Goal: Task Accomplishment & Management: Complete application form

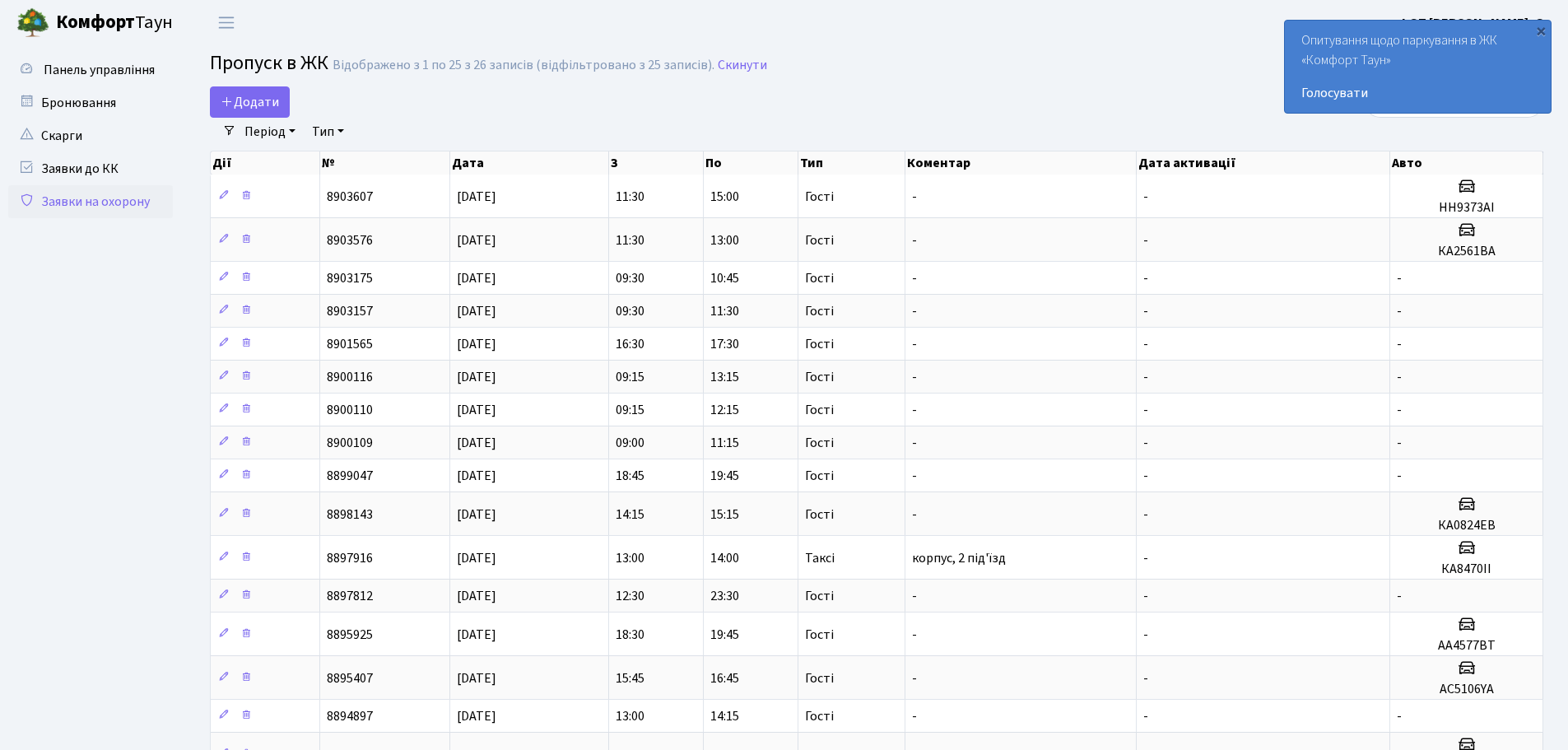
select select "25"
click at [239, 96] on span "Додати" at bounding box center [250, 102] width 58 height 18
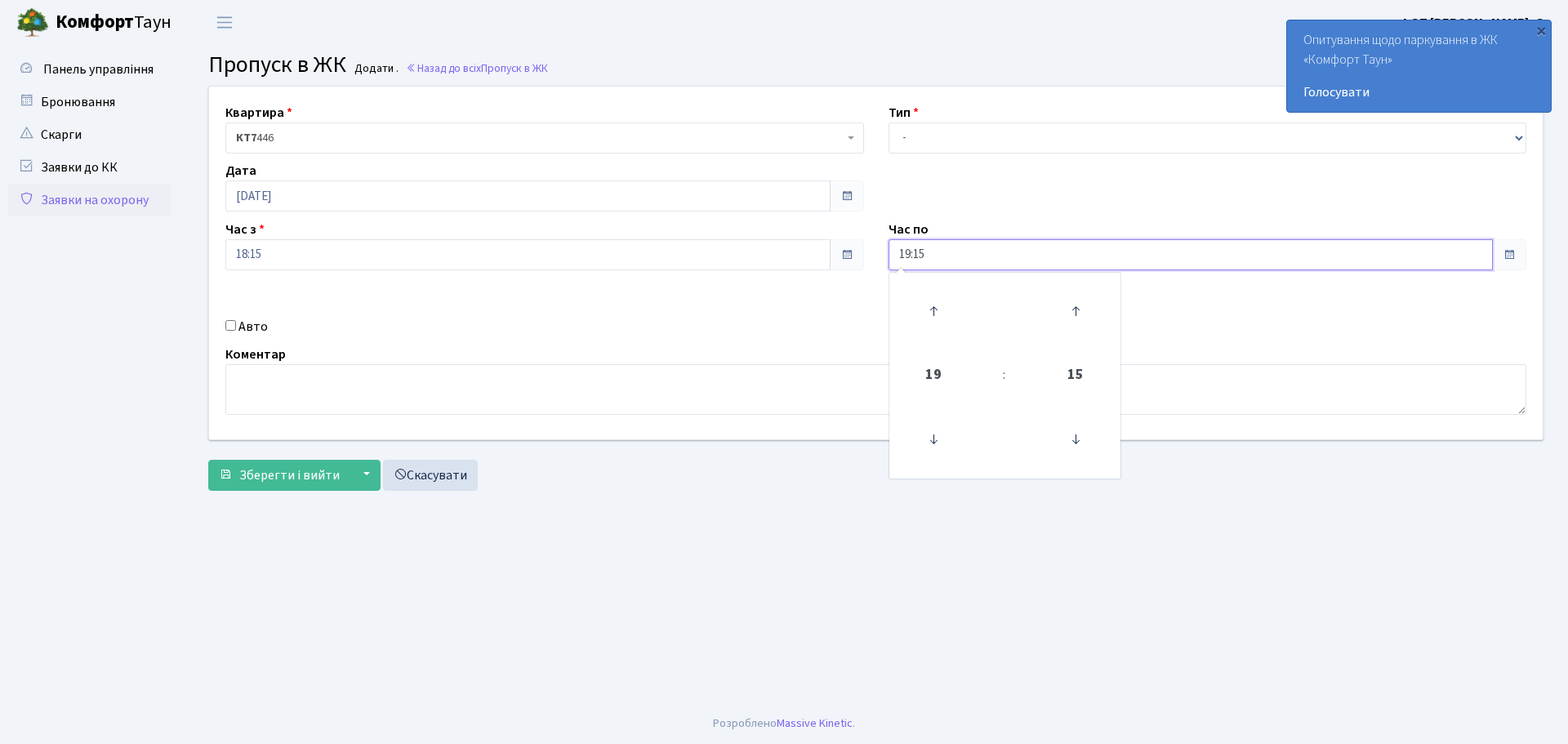
click at [1004, 250] on input "19:15" at bounding box center [1191, 254] width 605 height 31
type input "20:15"
click at [230, 323] on input "Авто" at bounding box center [230, 325] width 11 height 11
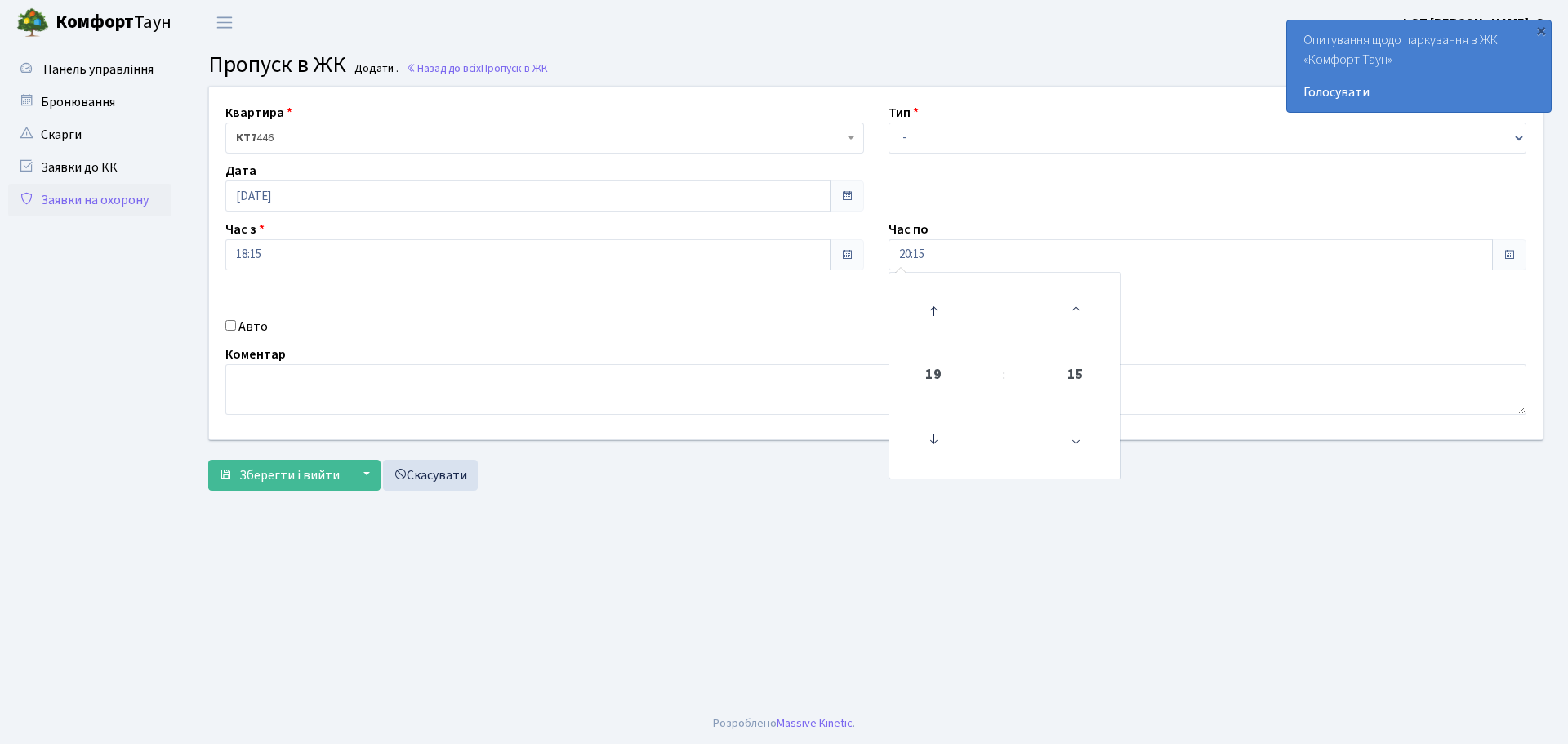
checkbox input "true"
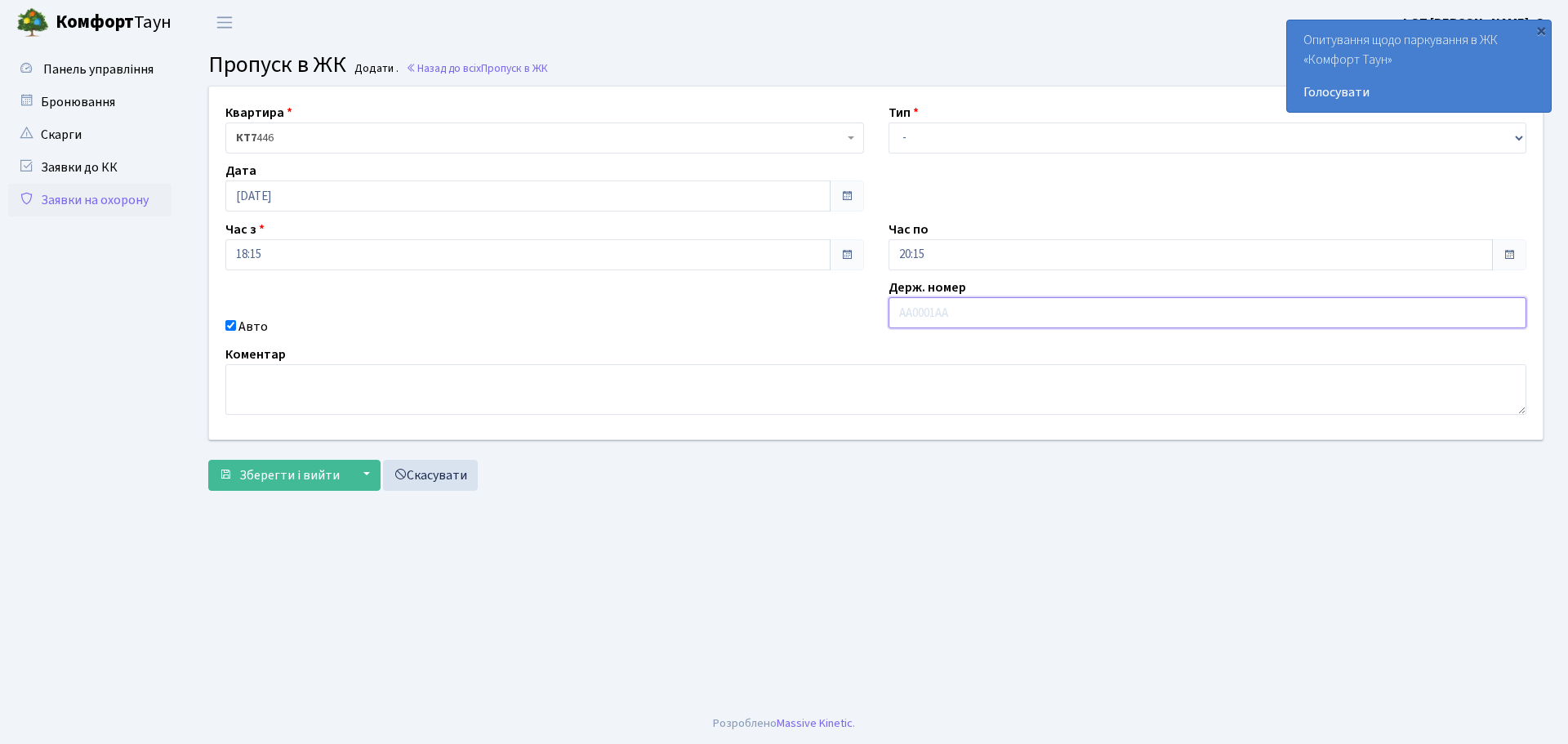
paste input "ВА5636Н"
type input "ВА5636Н"
click at [276, 482] on span "Зберегти і вийти" at bounding box center [289, 475] width 101 height 18
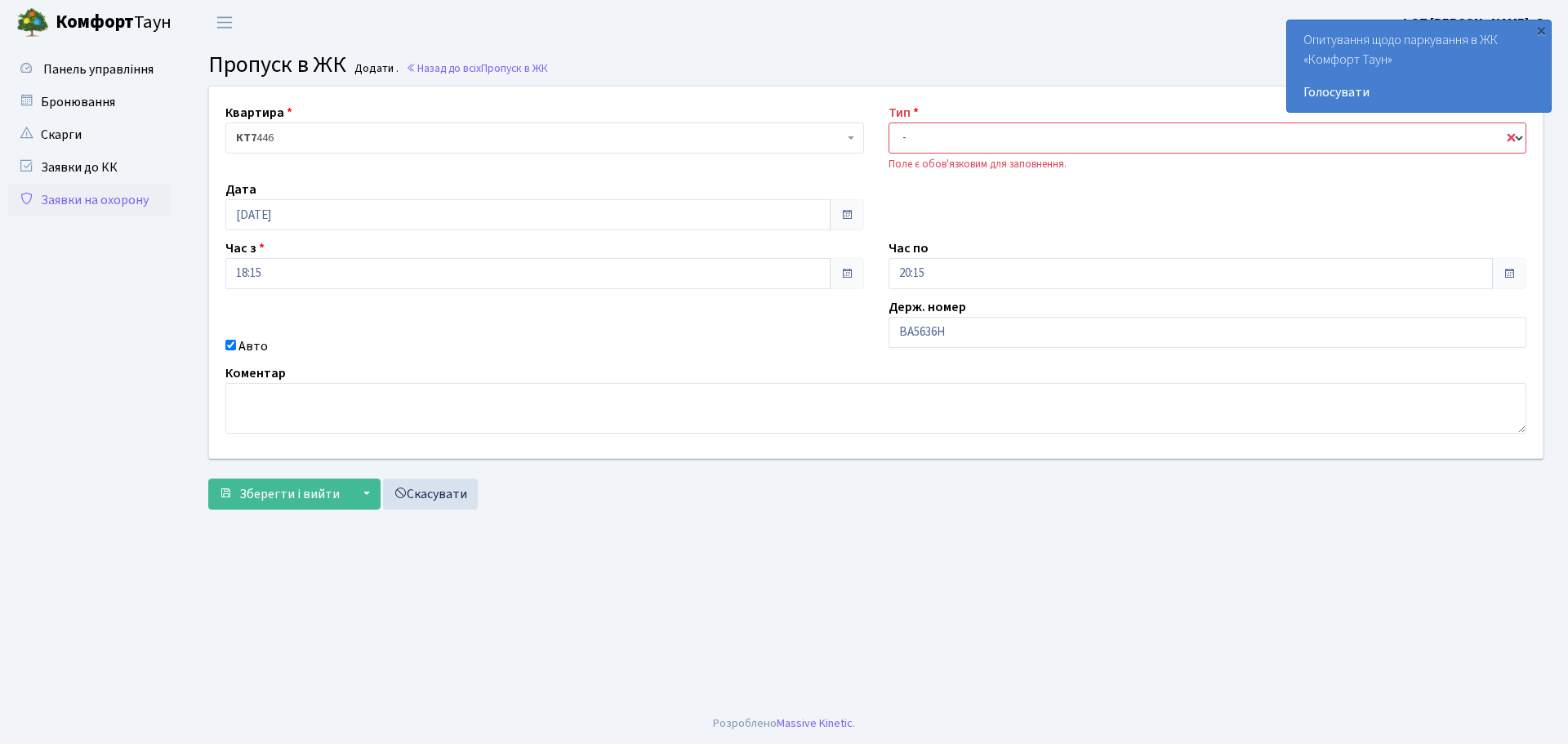
click at [1025, 124] on select "- Доставка Таксі Гості Сервіс" at bounding box center [1207, 138] width 638 height 31
select select "3"
click at [889, 123] on select "- Доставка Таксі Гості Сервіс" at bounding box center [1207, 138] width 638 height 31
click at [308, 501] on span "Зберегти і вийти" at bounding box center [289, 493] width 101 height 18
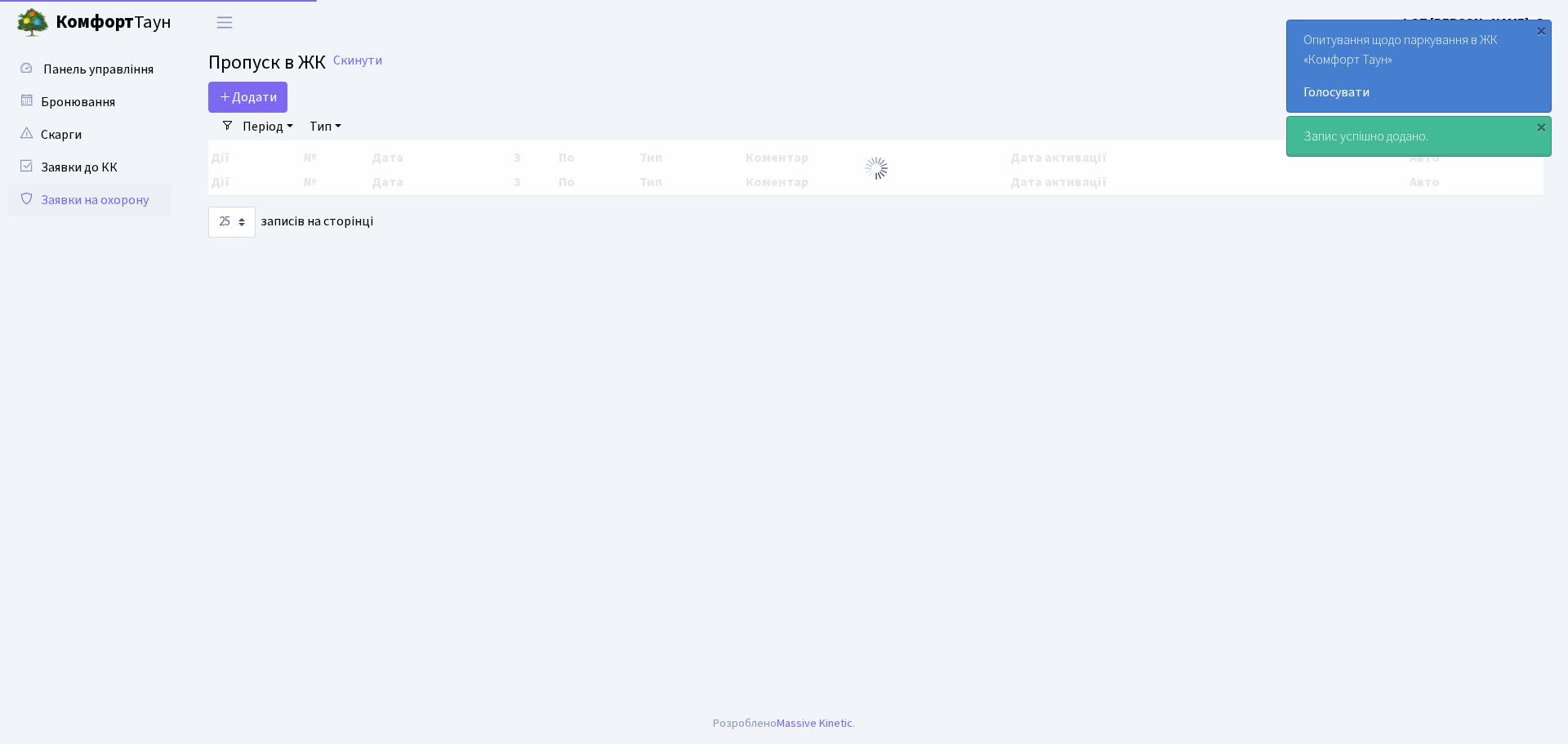
select select "25"
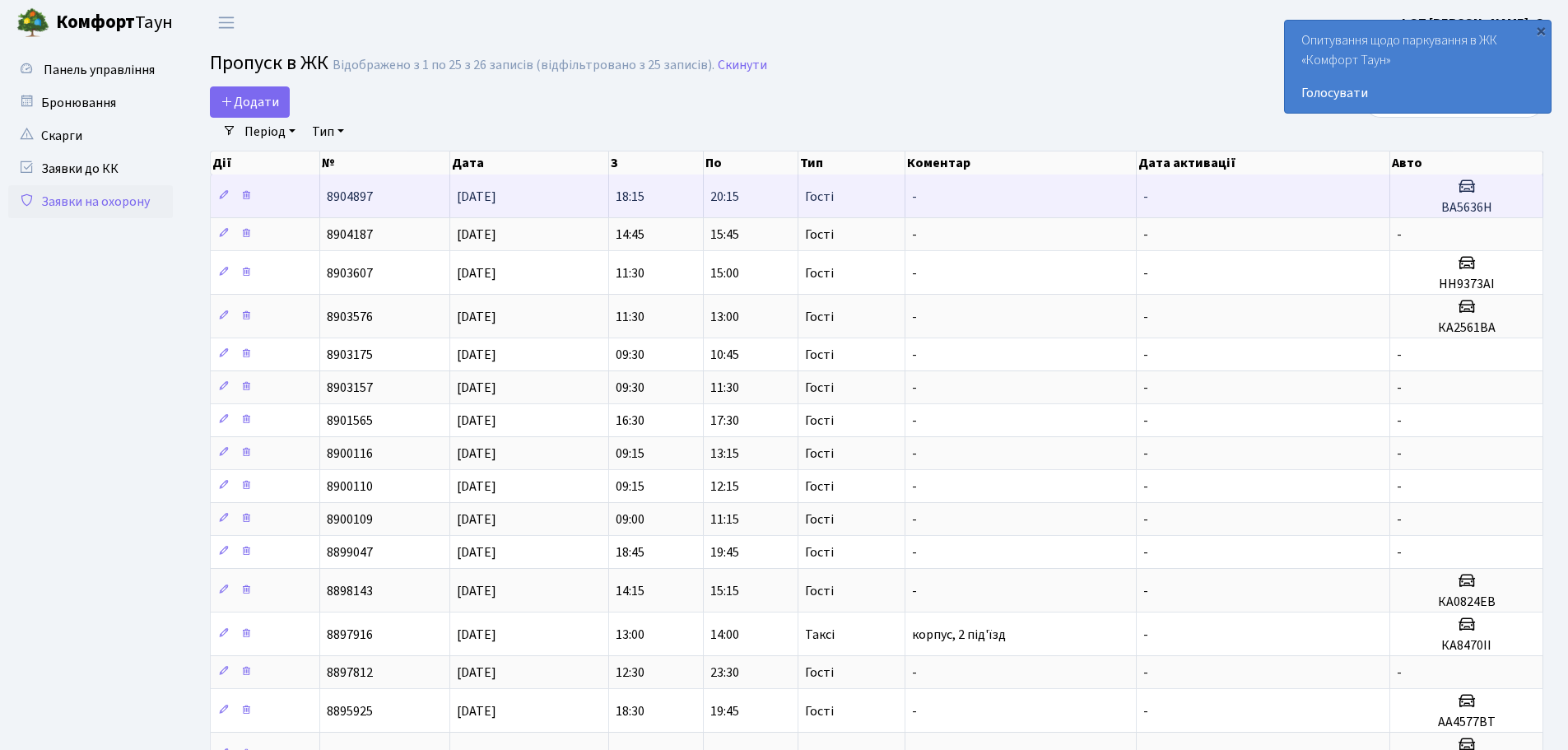
click at [1492, 193] on h3 at bounding box center [1466, 188] width 139 height 24
click at [1490, 194] on h3 at bounding box center [1466, 188] width 139 height 24
drag, startPoint x: 1490, startPoint y: 194, endPoint x: 906, endPoint y: 196, distance: 584.0
click at [906, 196] on td "-" at bounding box center [1021, 195] width 231 height 43
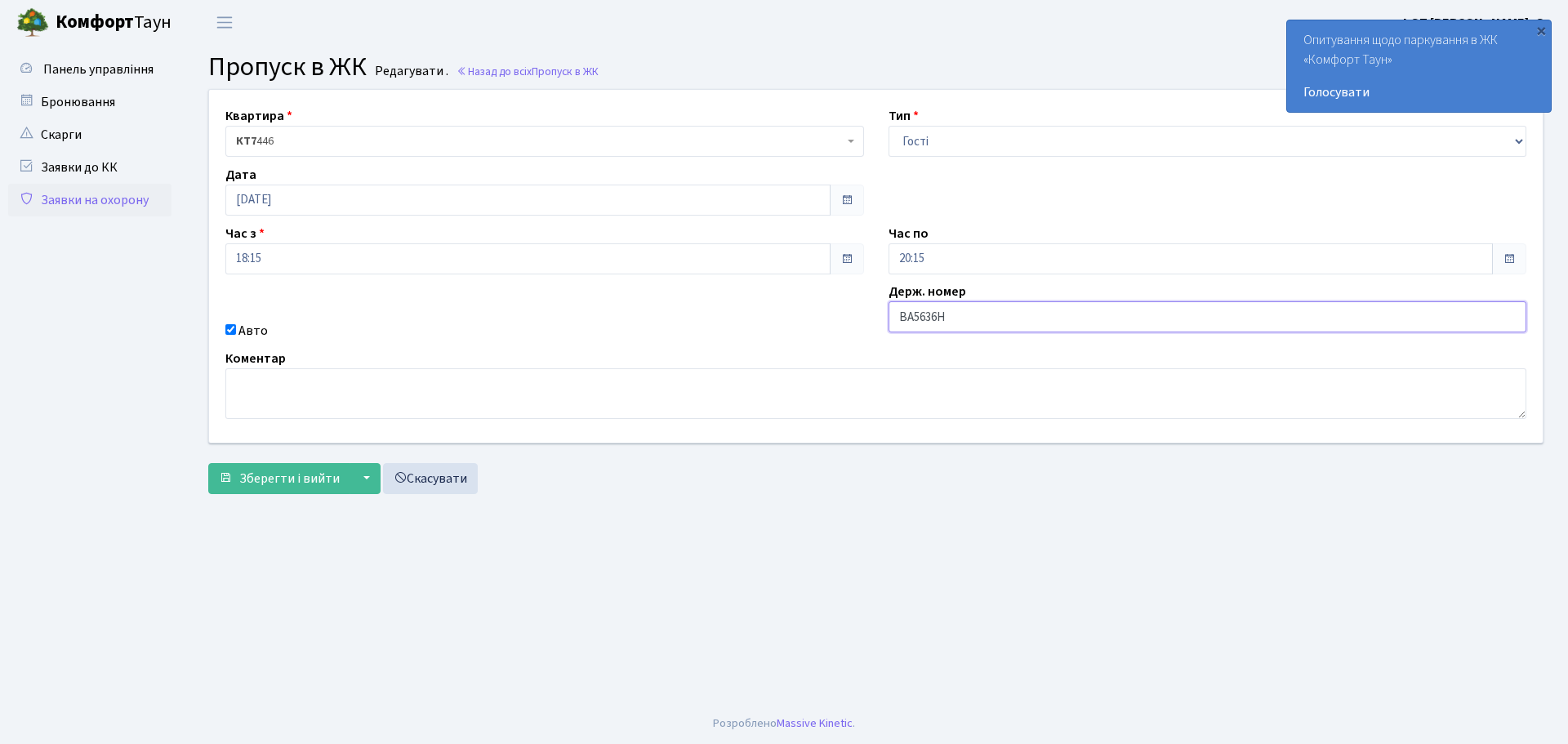
click at [988, 324] on input "ВА5636Н" at bounding box center [1207, 317] width 638 height 31
type input "ВА5636НН"
click at [254, 485] on span "Зберегти і вийти" at bounding box center [289, 478] width 101 height 18
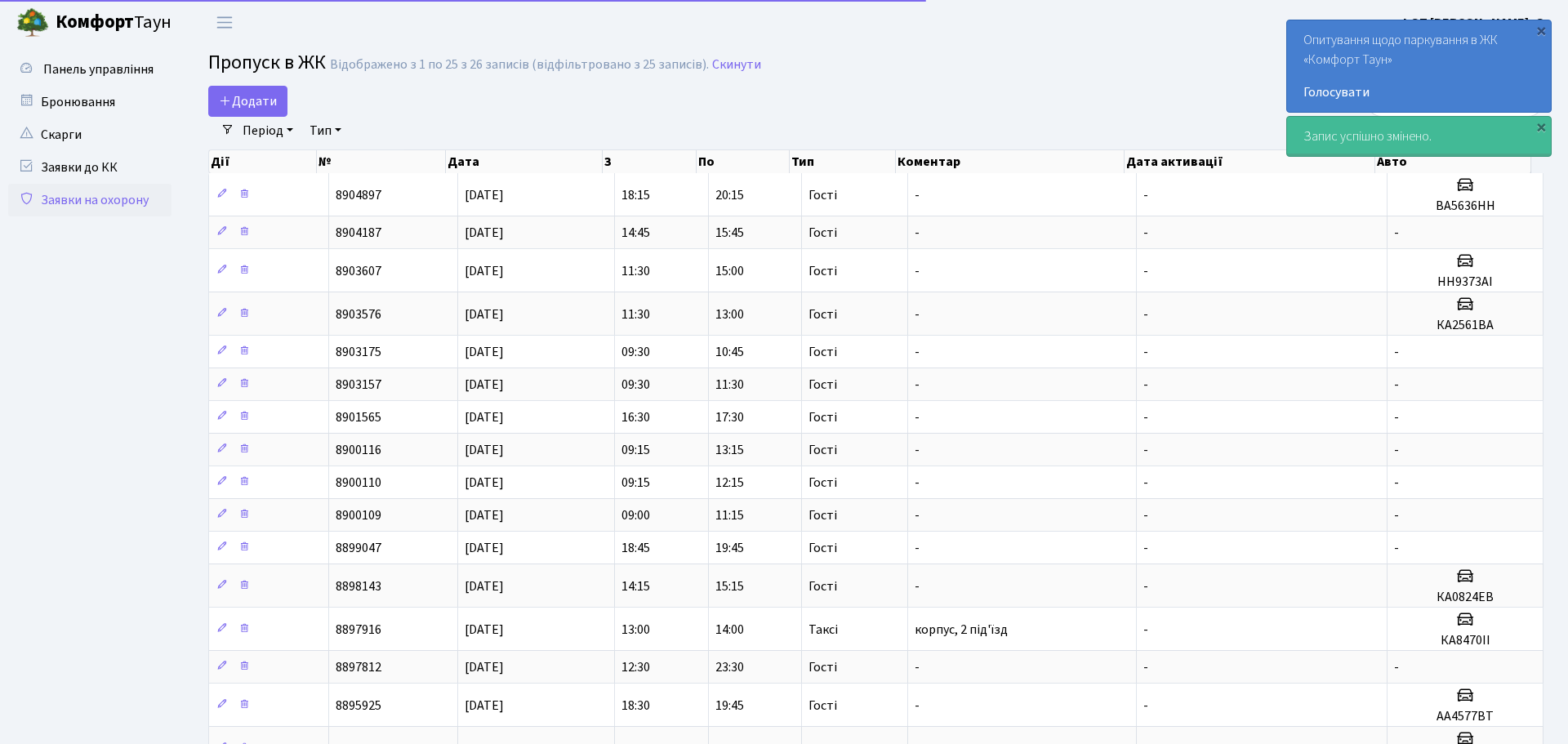
select select "25"
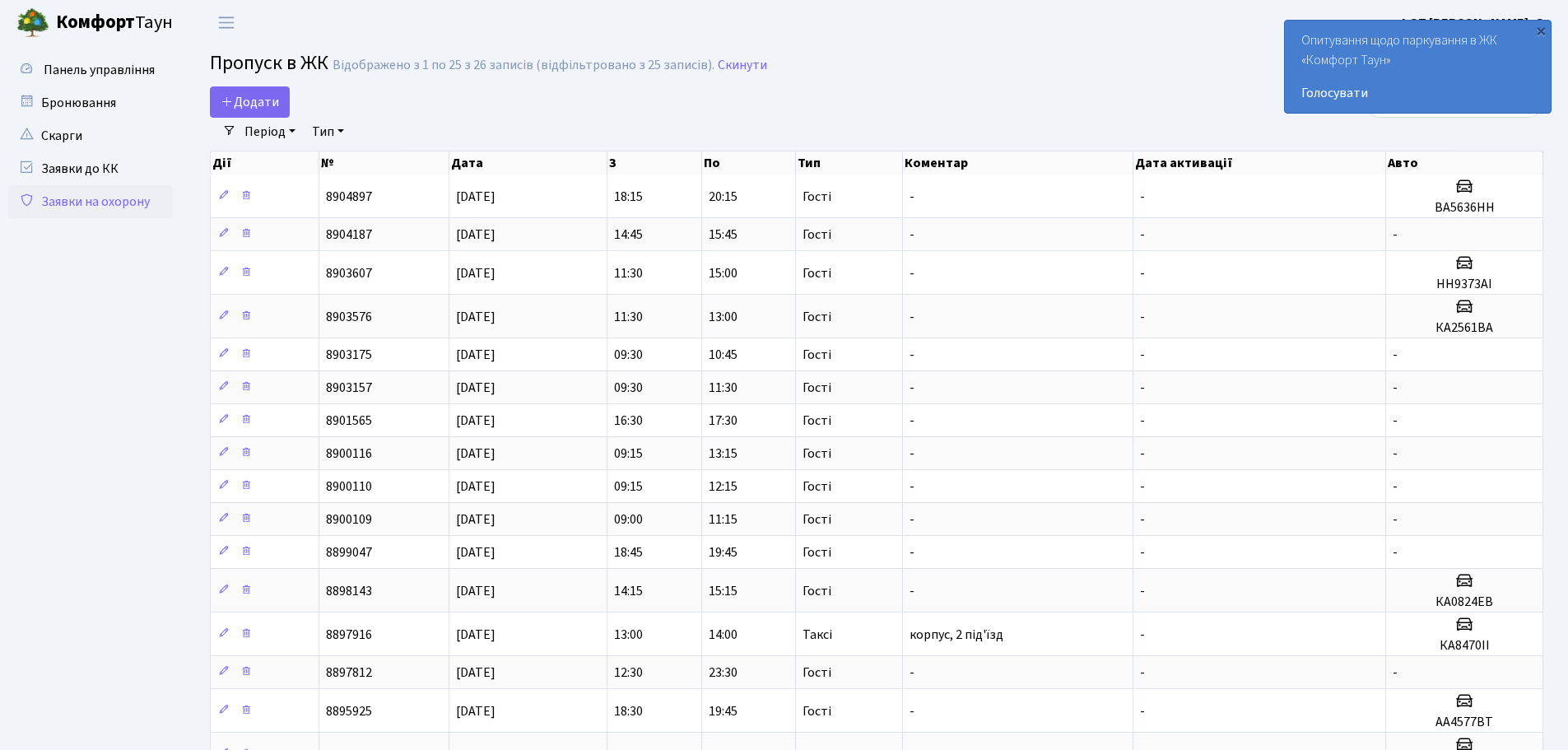
click at [197, 102] on div "Додати" at bounding box center [650, 102] width 905 height 31
click at [240, 107] on span "Додати" at bounding box center [250, 102] width 58 height 18
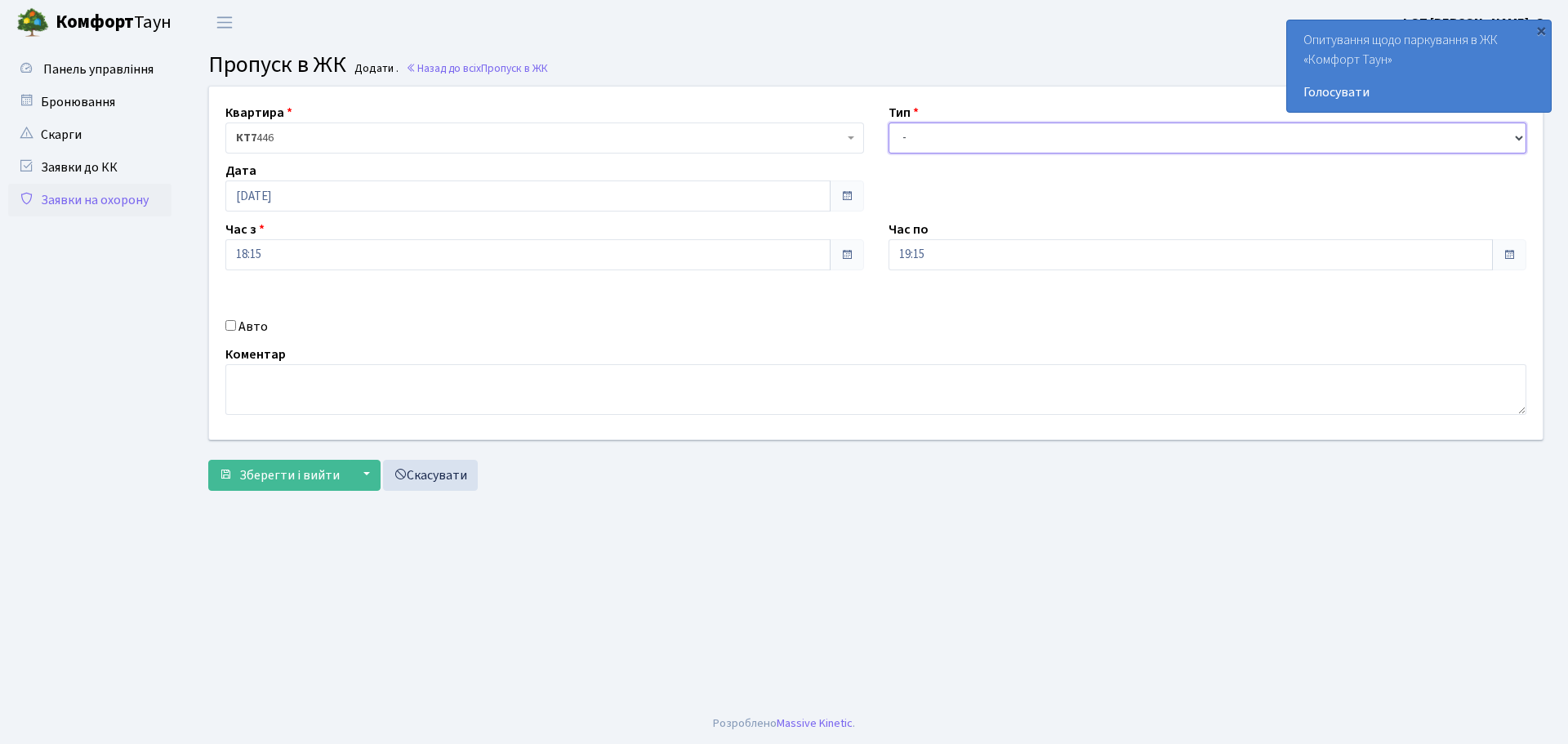
click at [961, 128] on select "- Доставка Таксі Гості Сервіс" at bounding box center [1207, 138] width 638 height 31
select select "3"
click at [889, 123] on select "- Доставка Таксі Гості Сервіс" at bounding box center [1207, 138] width 638 height 31
click at [943, 251] on input "19:15" at bounding box center [1191, 254] width 605 height 31
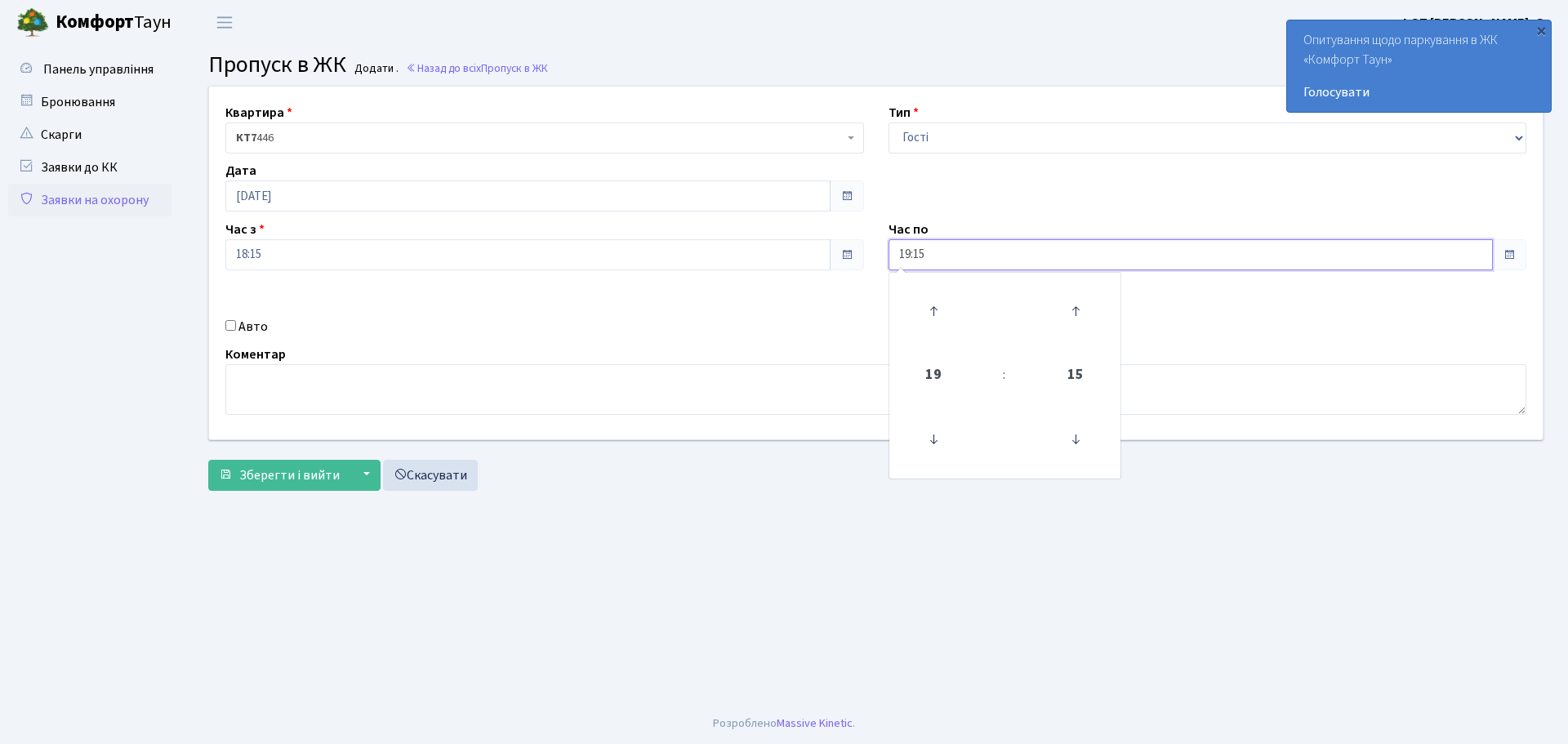
click at [943, 251] on input "19:15" at bounding box center [1191, 254] width 605 height 31
click at [941, 251] on input "19:15" at bounding box center [1191, 254] width 605 height 31
type input "20:00"
click at [227, 325] on input "Авто" at bounding box center [230, 325] width 11 height 11
checkbox input "true"
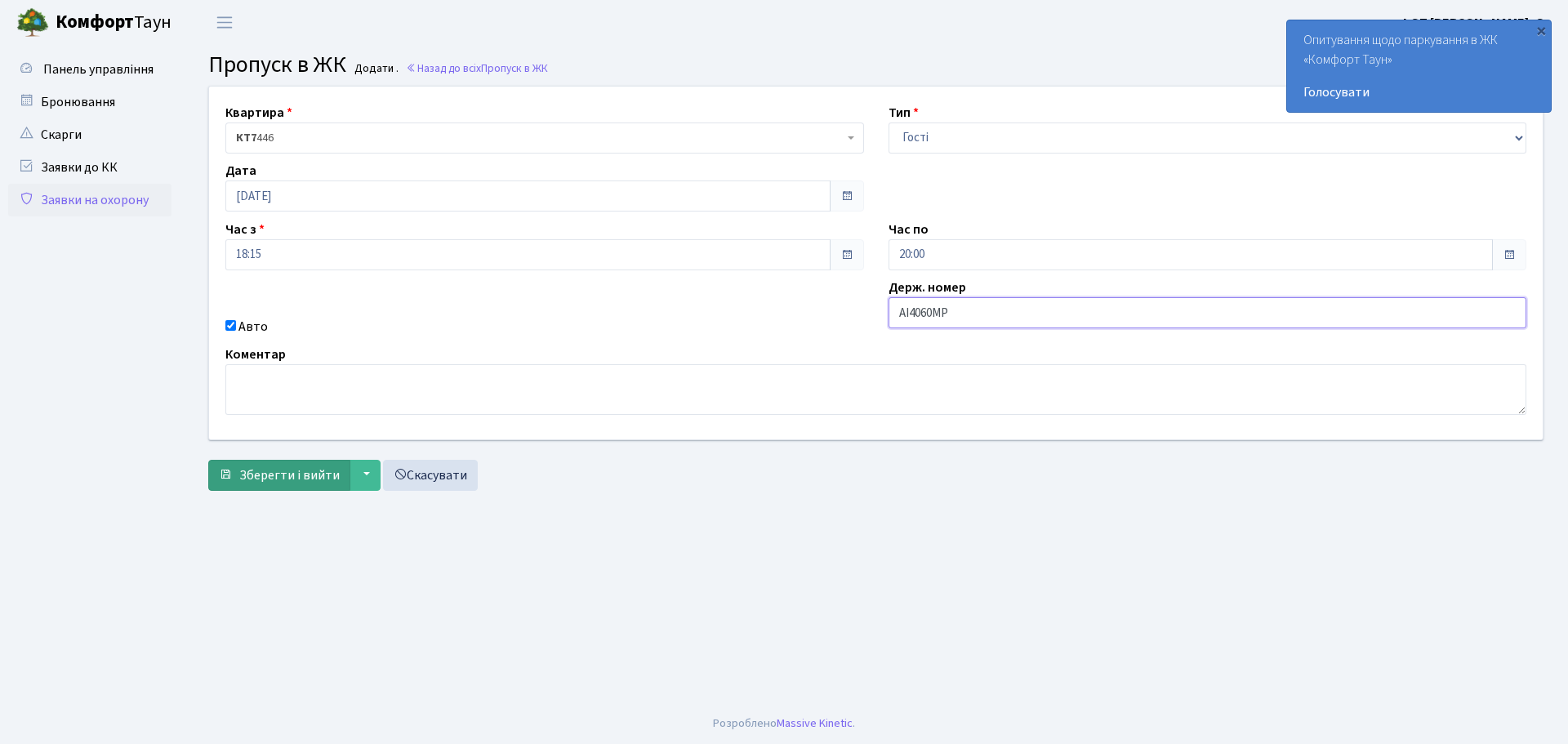
type input "АI4060MP"
click at [284, 479] on span "Зберегти і вийти" at bounding box center [289, 475] width 101 height 18
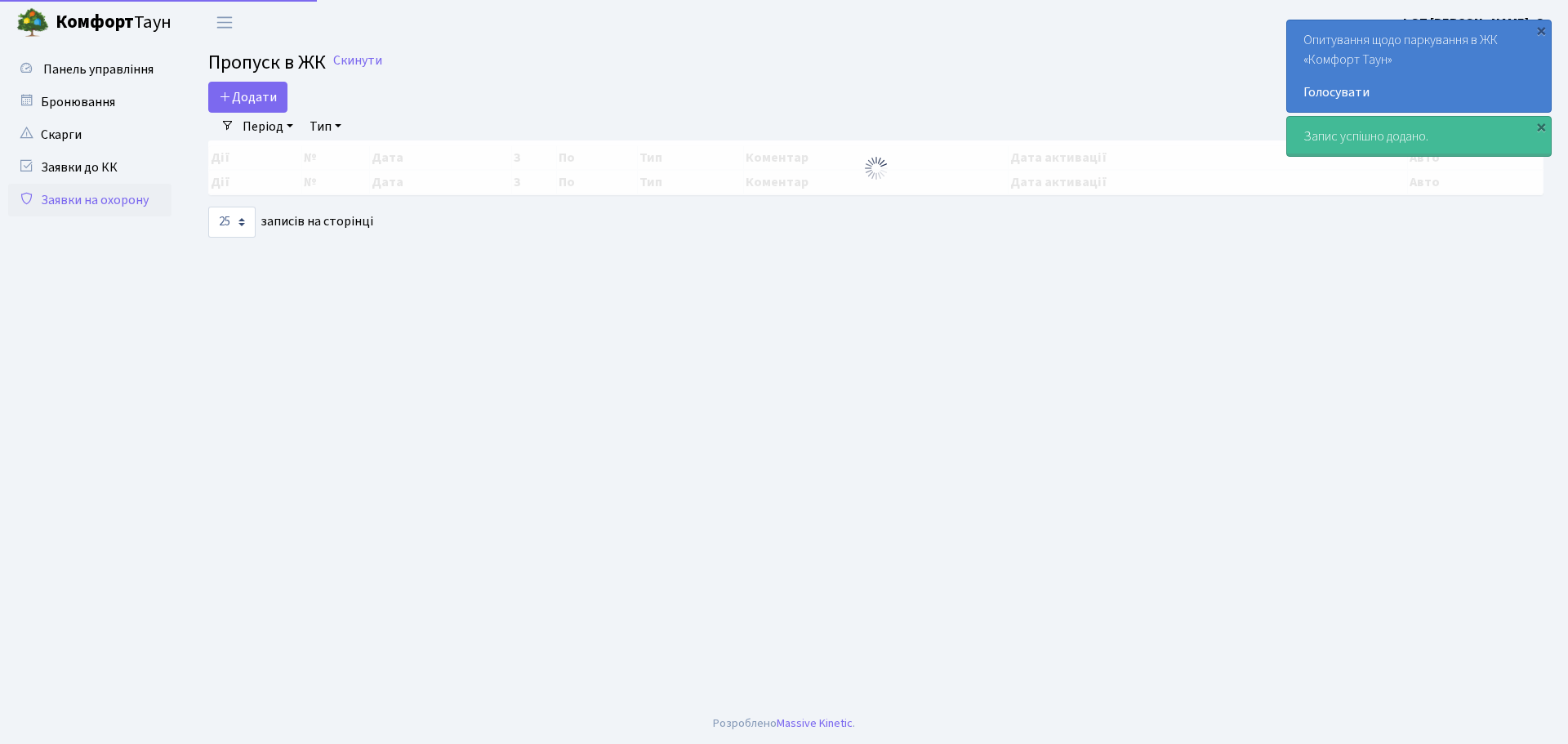
select select "25"
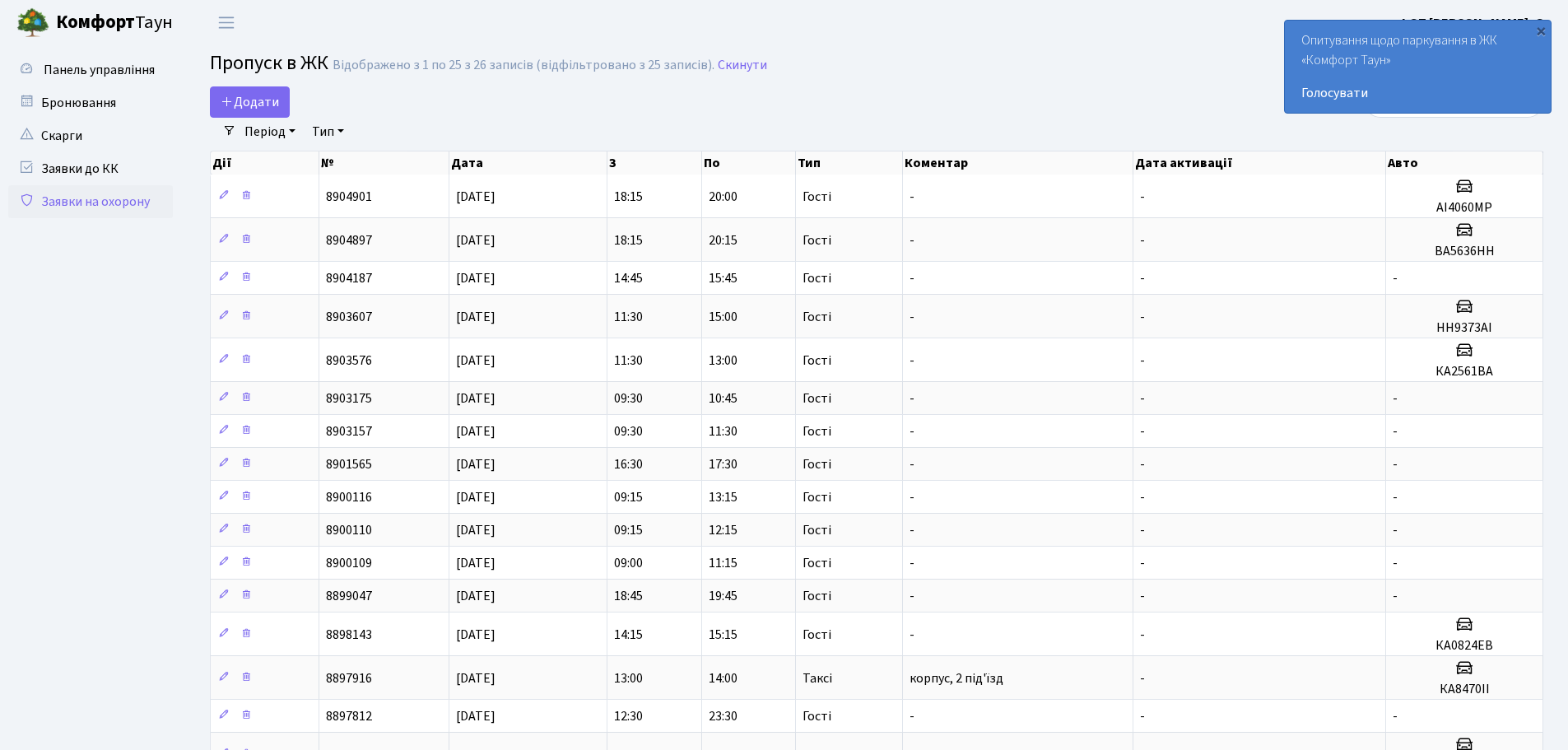
click at [40, 390] on ul "Панель управління" at bounding box center [91, 610] width 164 height 1113
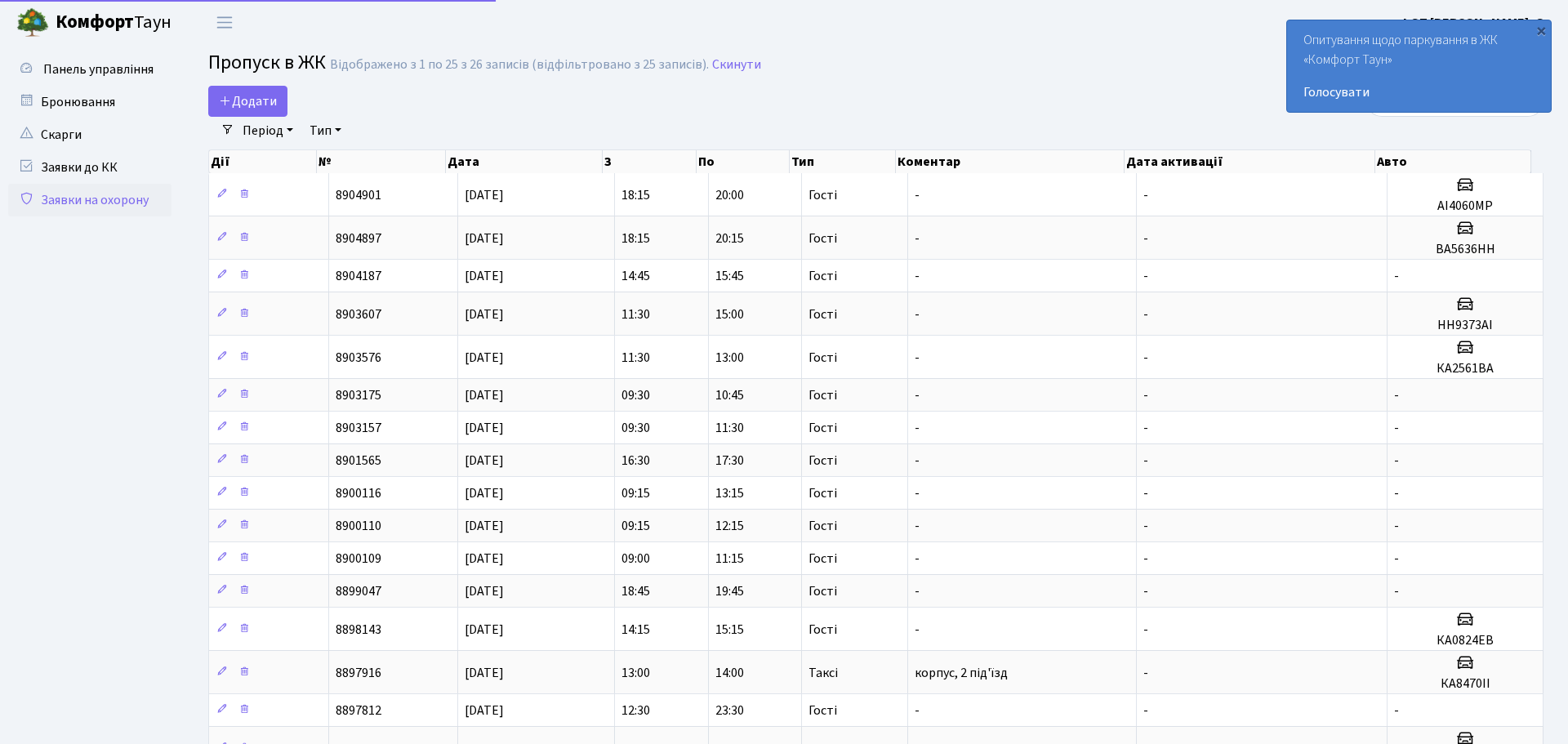
select select "25"
